Goal: Task Accomplishment & Management: Manage account settings

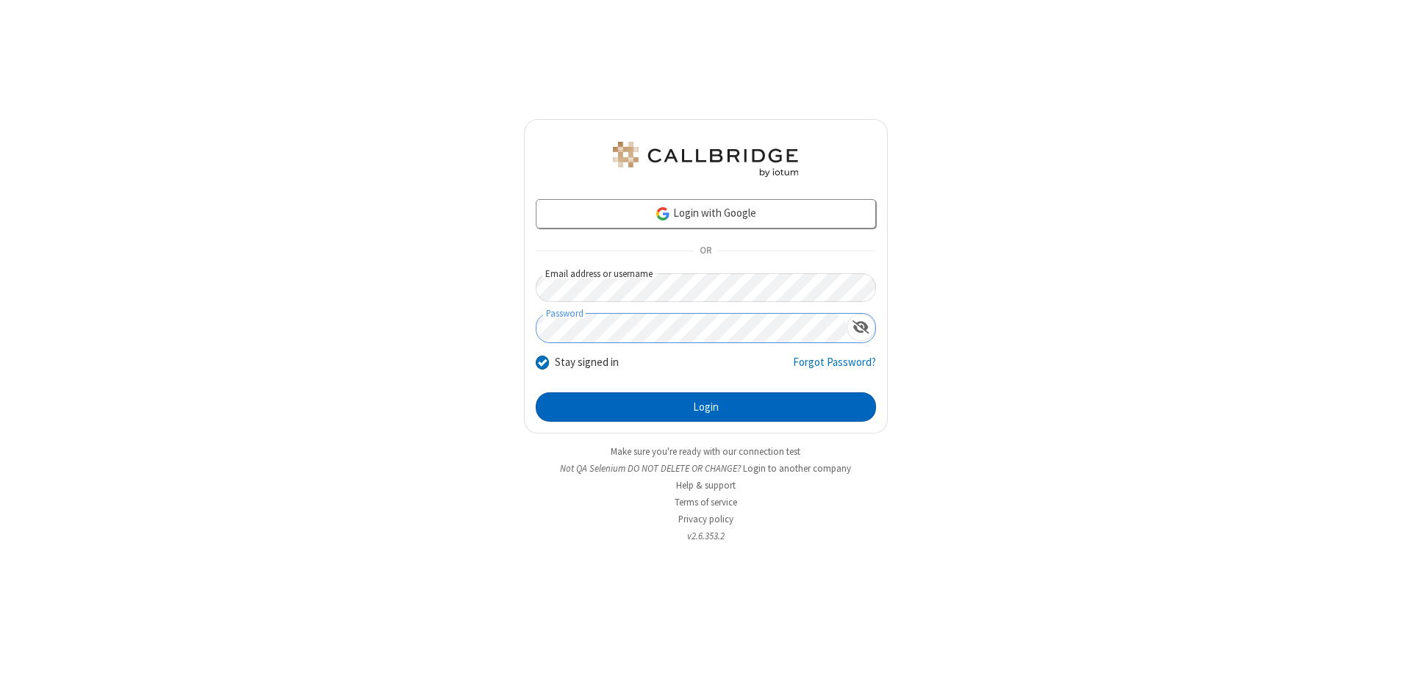
click at [706, 407] on button "Login" at bounding box center [706, 407] width 340 height 29
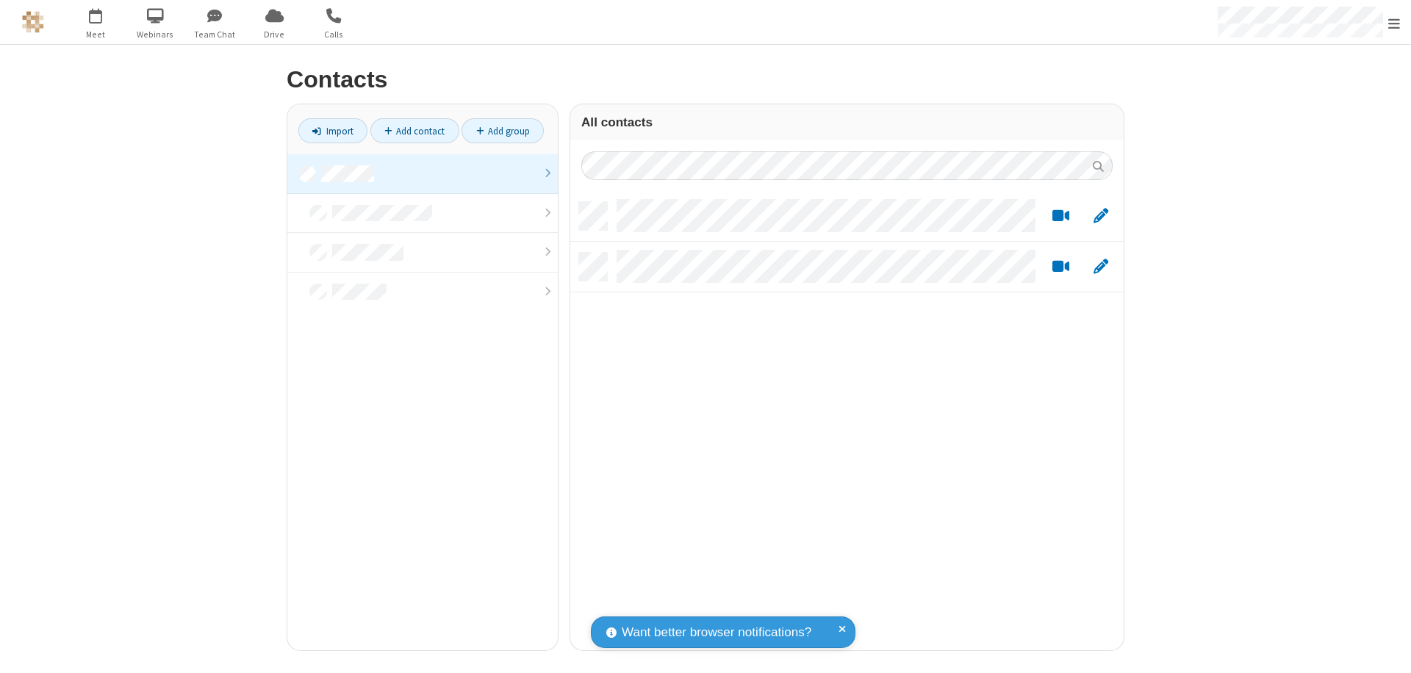
click at [423, 173] on link at bounding box center [422, 174] width 271 height 40
click at [415, 131] on link "Add contact" at bounding box center [414, 130] width 89 height 25
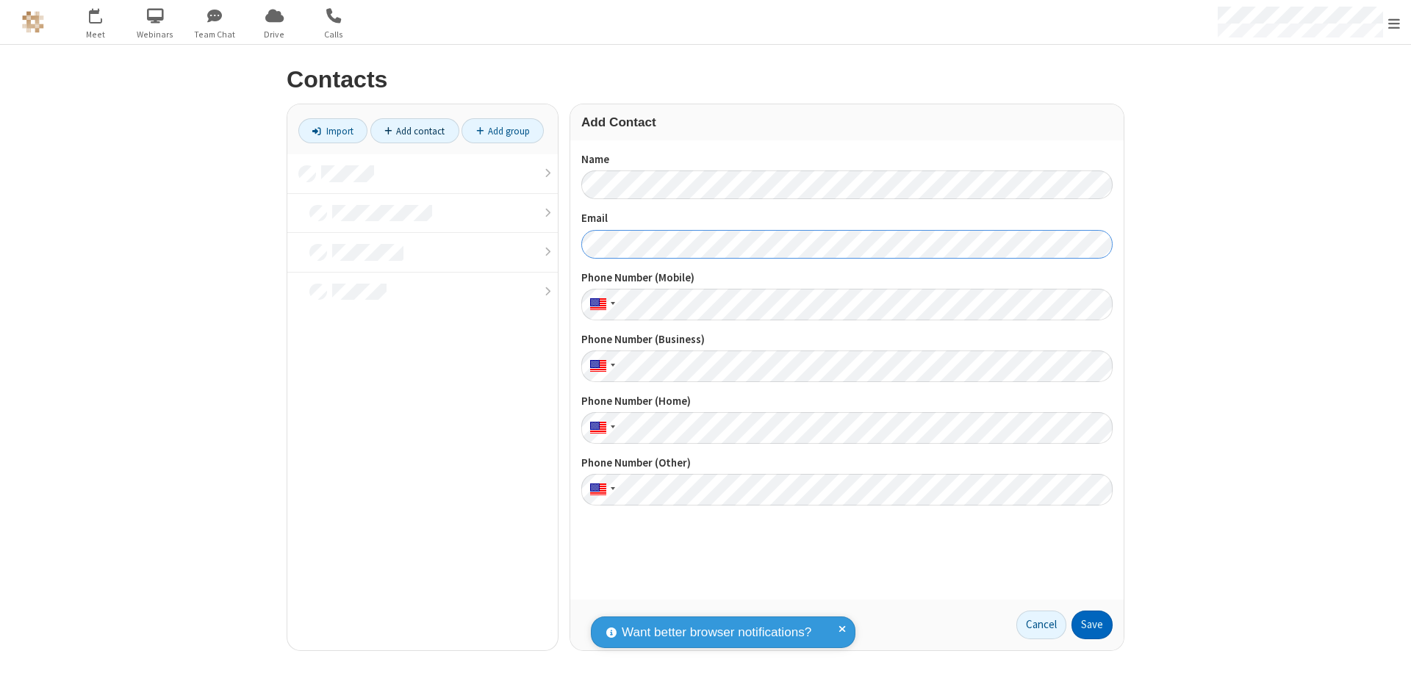
click at [1092, 625] on button "Save" at bounding box center [1092, 625] width 41 height 29
